Goal: Task Accomplishment & Management: Manage account settings

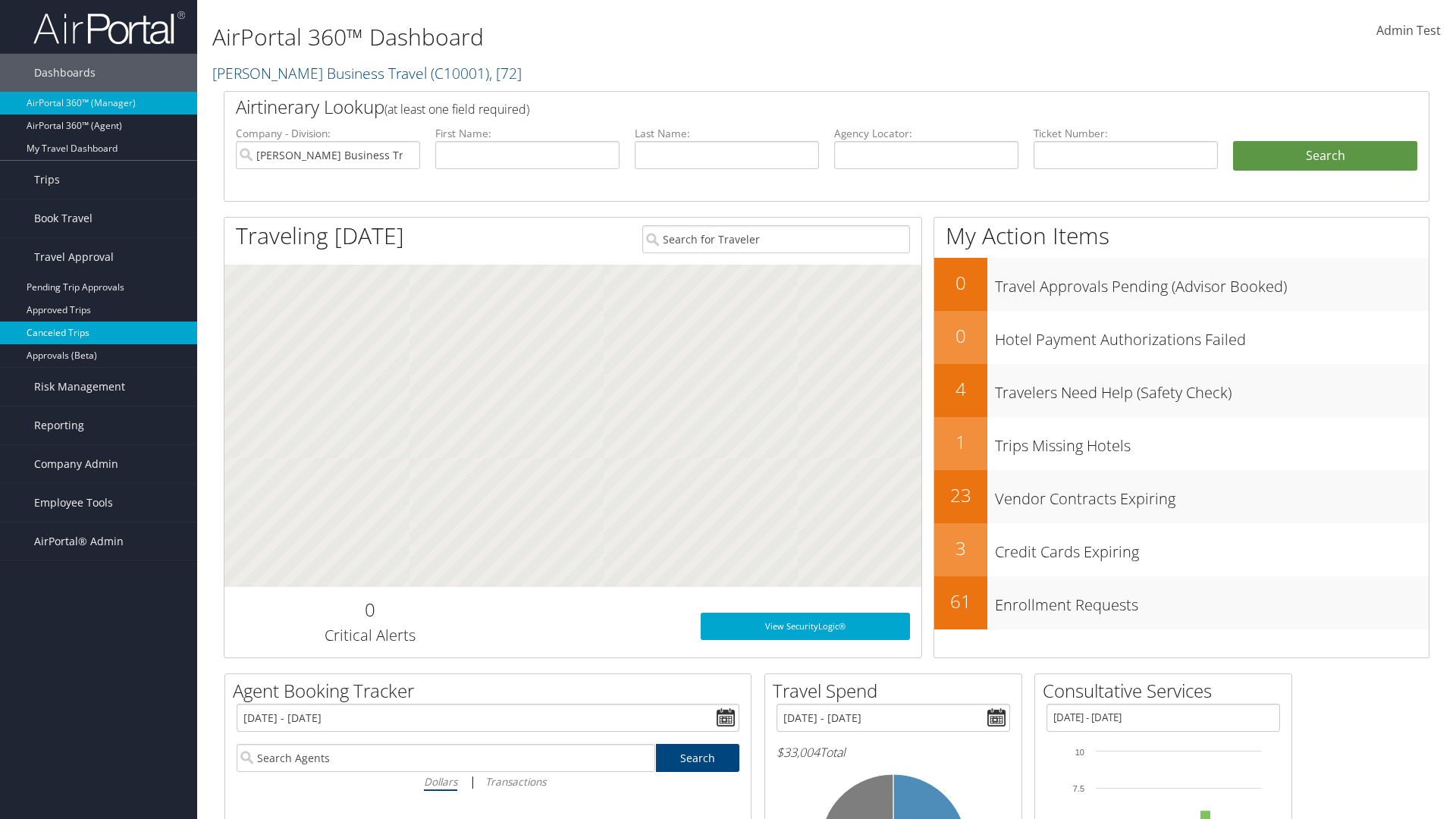
click at [99, 333] on link "Canceled Trips" at bounding box center [99, 332] width 198 height 23
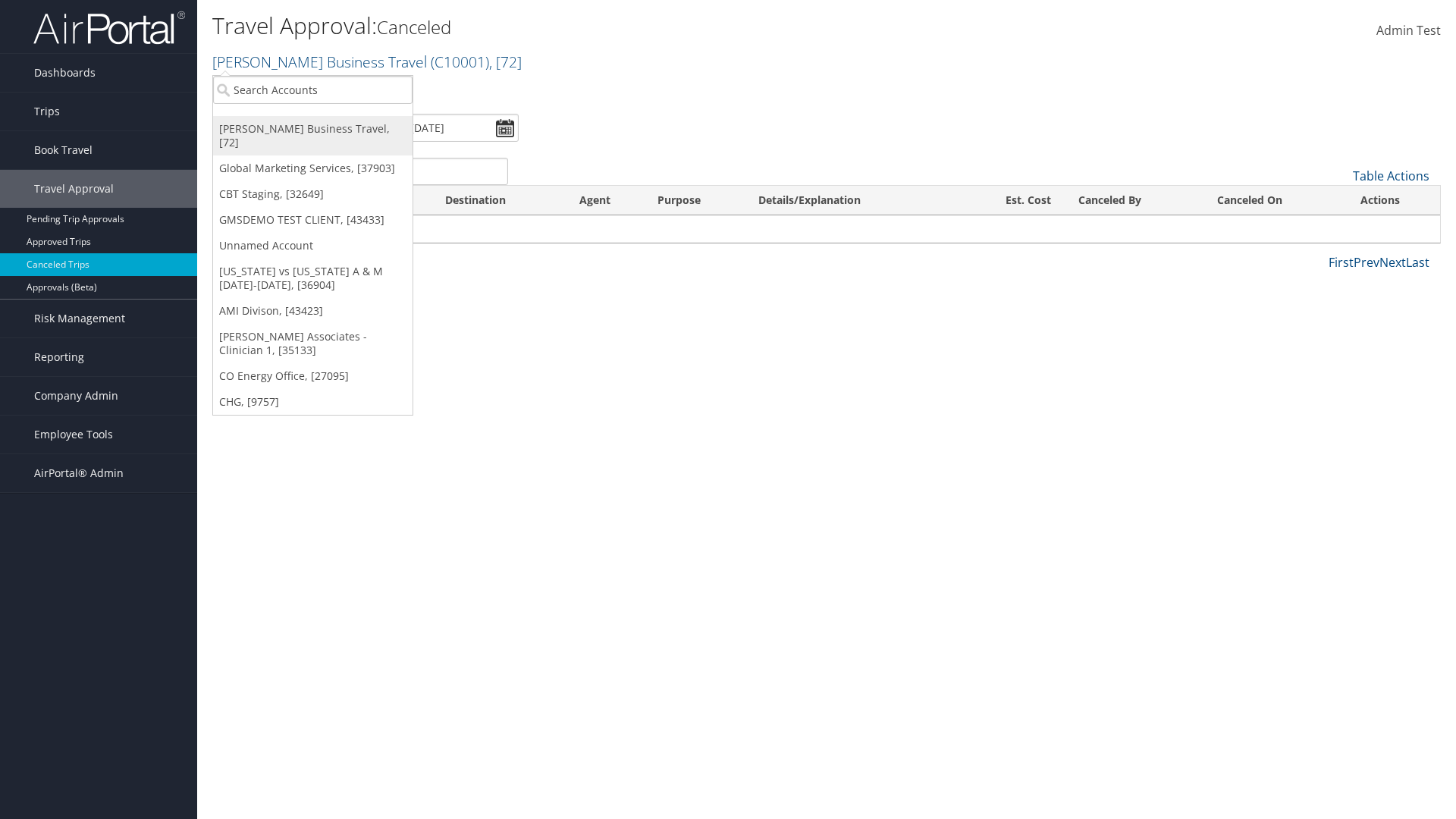
click at [313, 129] on link "[PERSON_NAME] Business Travel, [72]" at bounding box center [313, 135] width 199 height 40
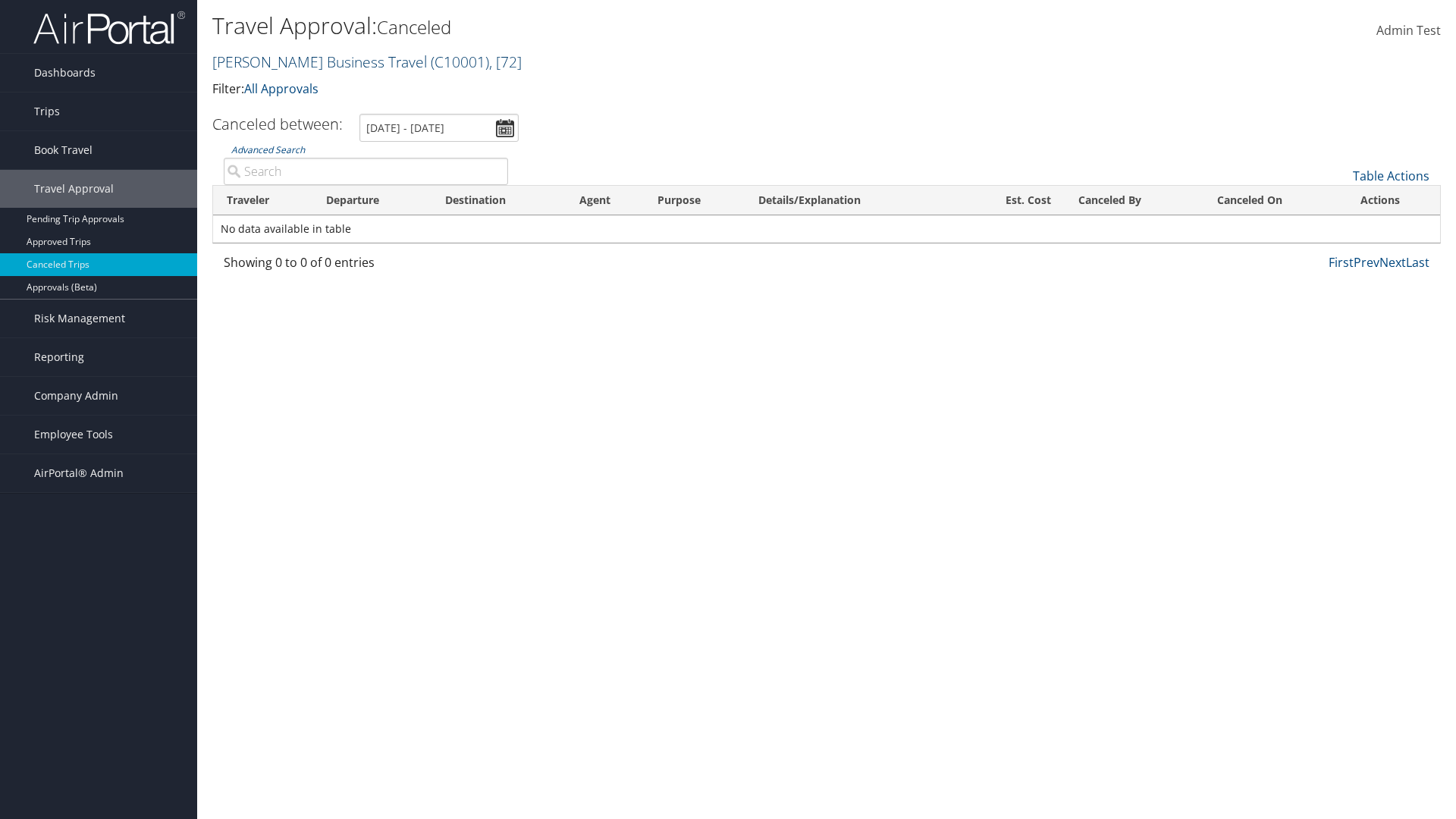
click at [313, 61] on link "[PERSON_NAME] Business Travel ( C10001 ) , [ 72 ]" at bounding box center [367, 61] width 310 height 20
click at [0, 0] on link "CBT Staging, [32649]" at bounding box center [0, 0] width 0 height 0
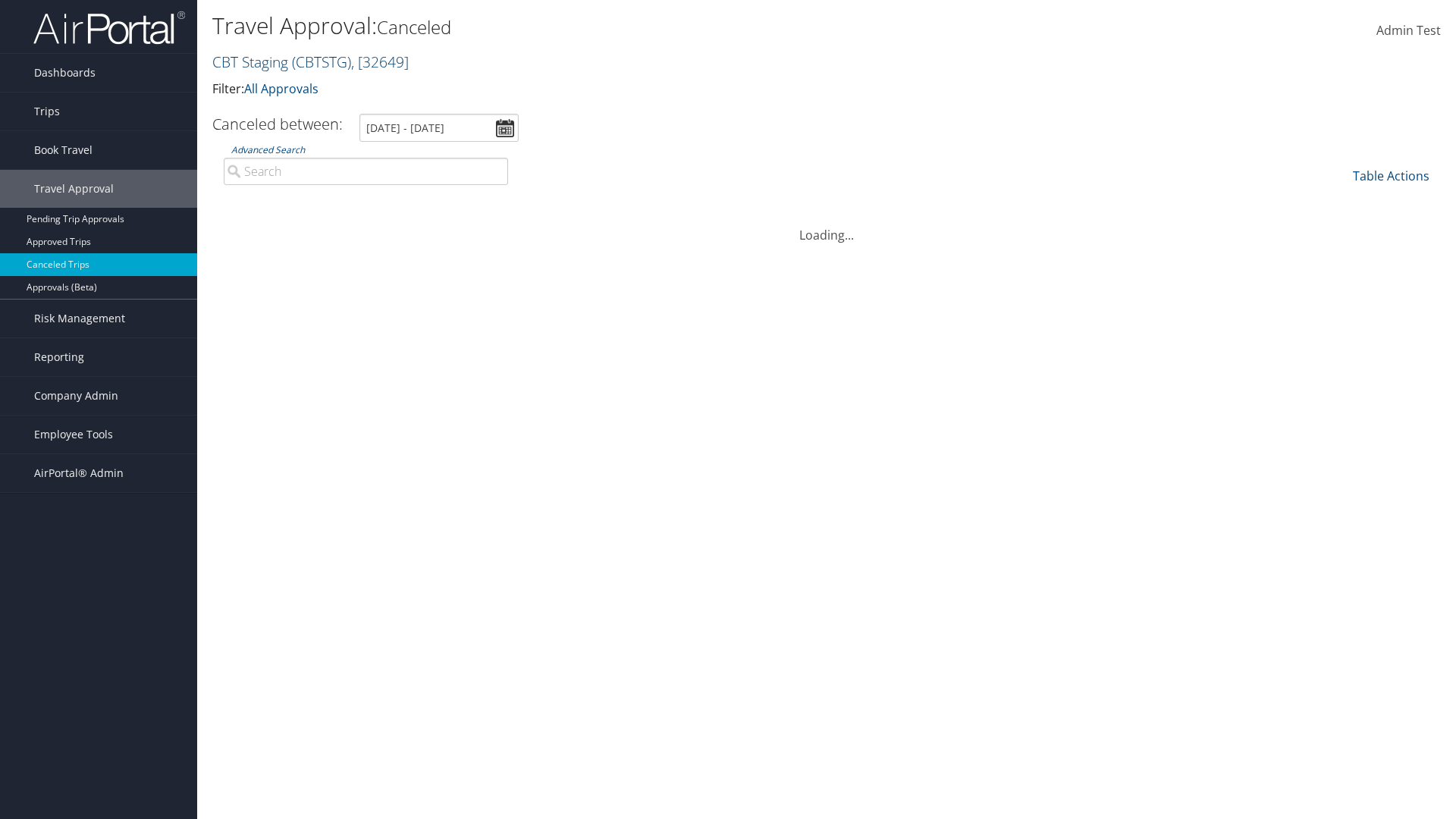
click at [250, 61] on link "CBT Staging ( CBTSTG ) , [ 32649 ]" at bounding box center [310, 61] width 197 height 20
click at [0, 0] on link "Global Marketing Services, [37903]" at bounding box center [0, 0] width 0 height 0
